Goal: Information Seeking & Learning: Learn about a topic

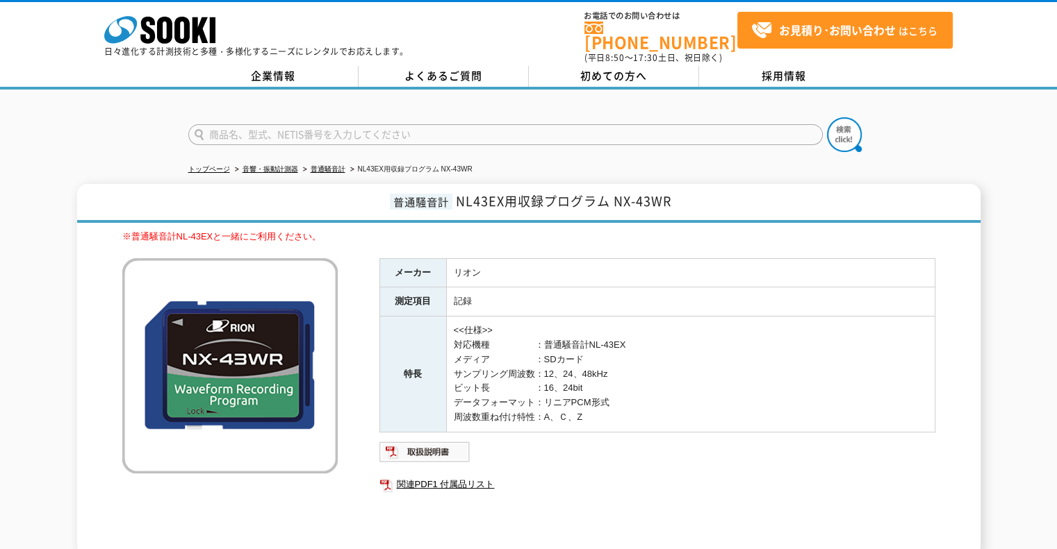
scroll to position [195, 0]
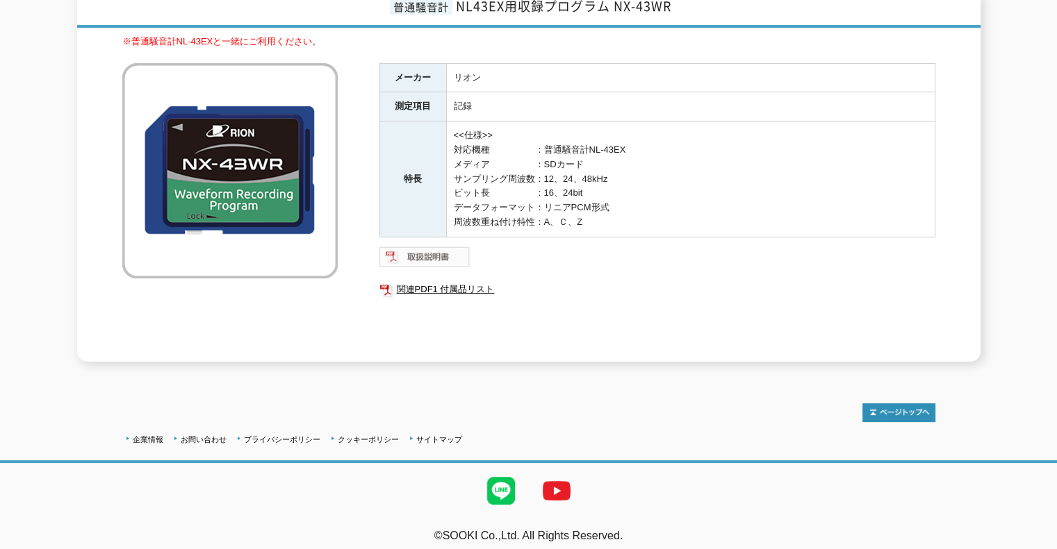
click at [433, 246] on img at bounding box center [424, 257] width 91 height 22
click at [607, 213] on td "<<仕様>> 対応機種　　　　　：普通騒音計NL-43EX メディア　　　　　：SDカード サンプリング周波数：12、24、48kHz ビット長　　　　　：1…" at bounding box center [690, 180] width 488 height 116
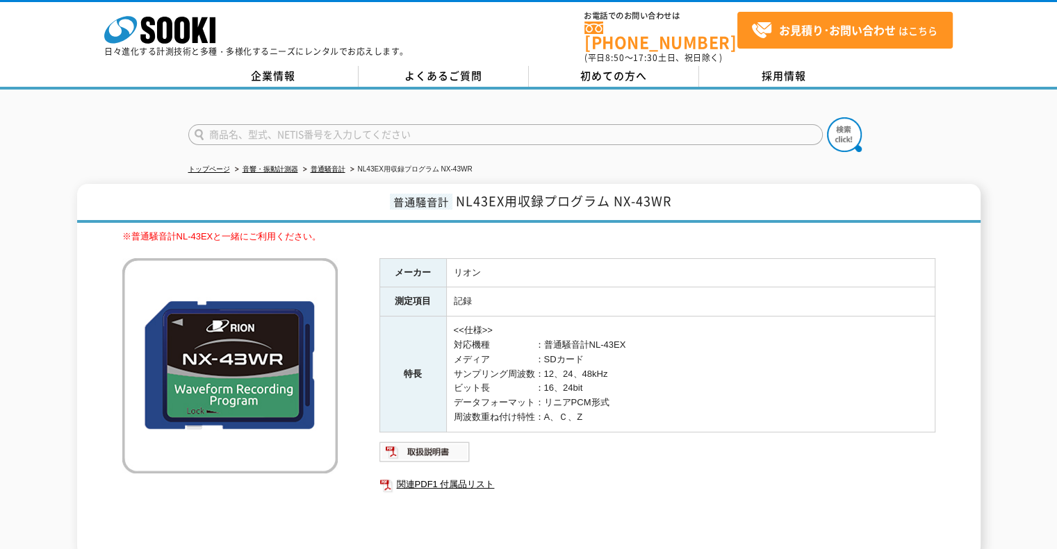
scroll to position [69, 0]
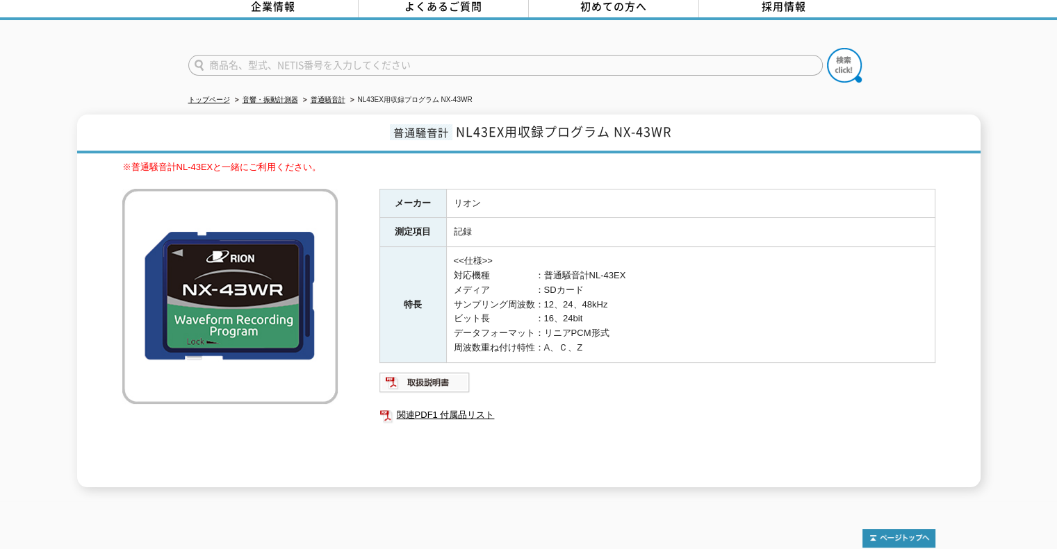
drag, startPoint x: 599, startPoint y: 338, endPoint x: 456, endPoint y: 258, distance: 164.2
click at [456, 258] on td "<<仕様>> 対応機種　　　　　：普通騒音計NL-43EX メディア　　　　　：SDカード サンプリング周波数：12、24、48kHz ビット長　　　　　：1…" at bounding box center [690, 305] width 488 height 116
